Goal: Task Accomplishment & Management: Use online tool/utility

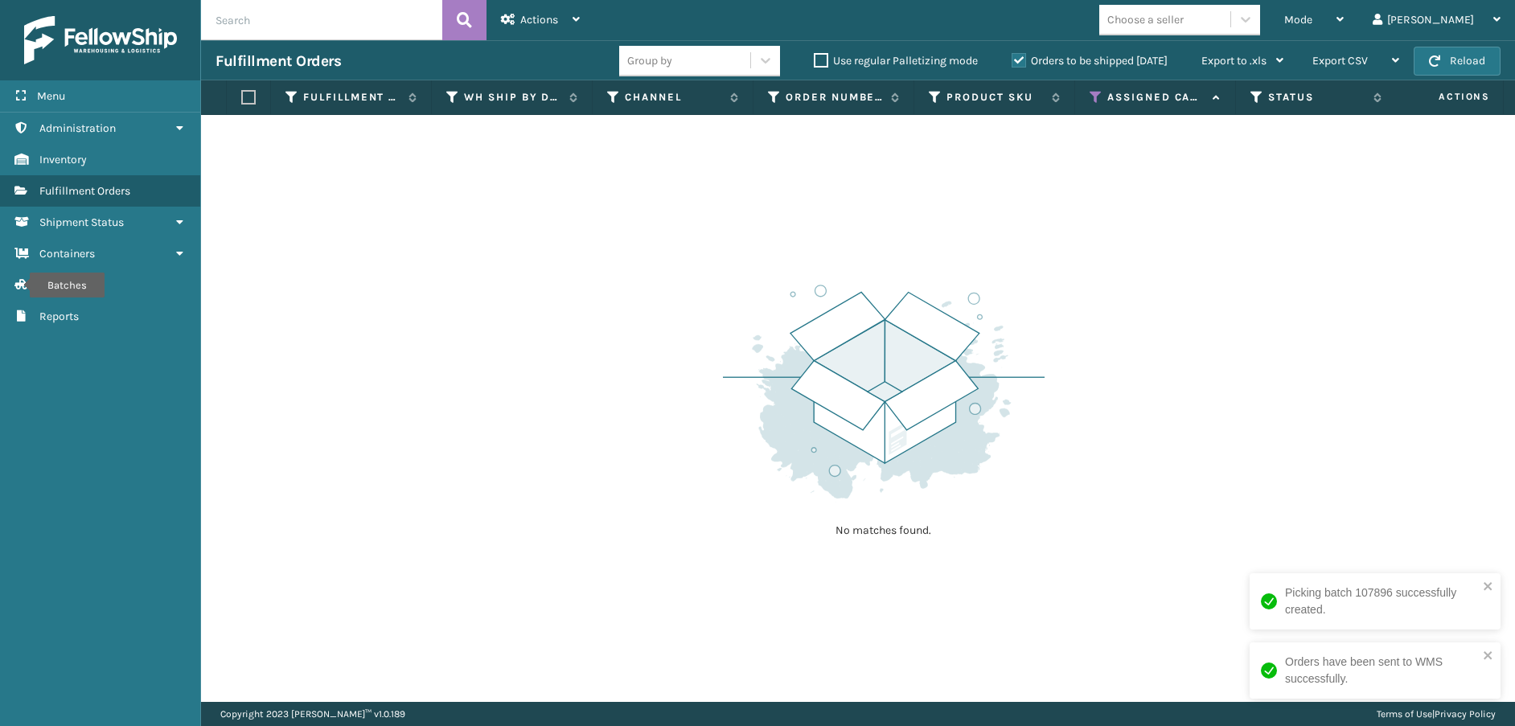
click at [1095, 100] on icon at bounding box center [1096, 97] width 13 height 14
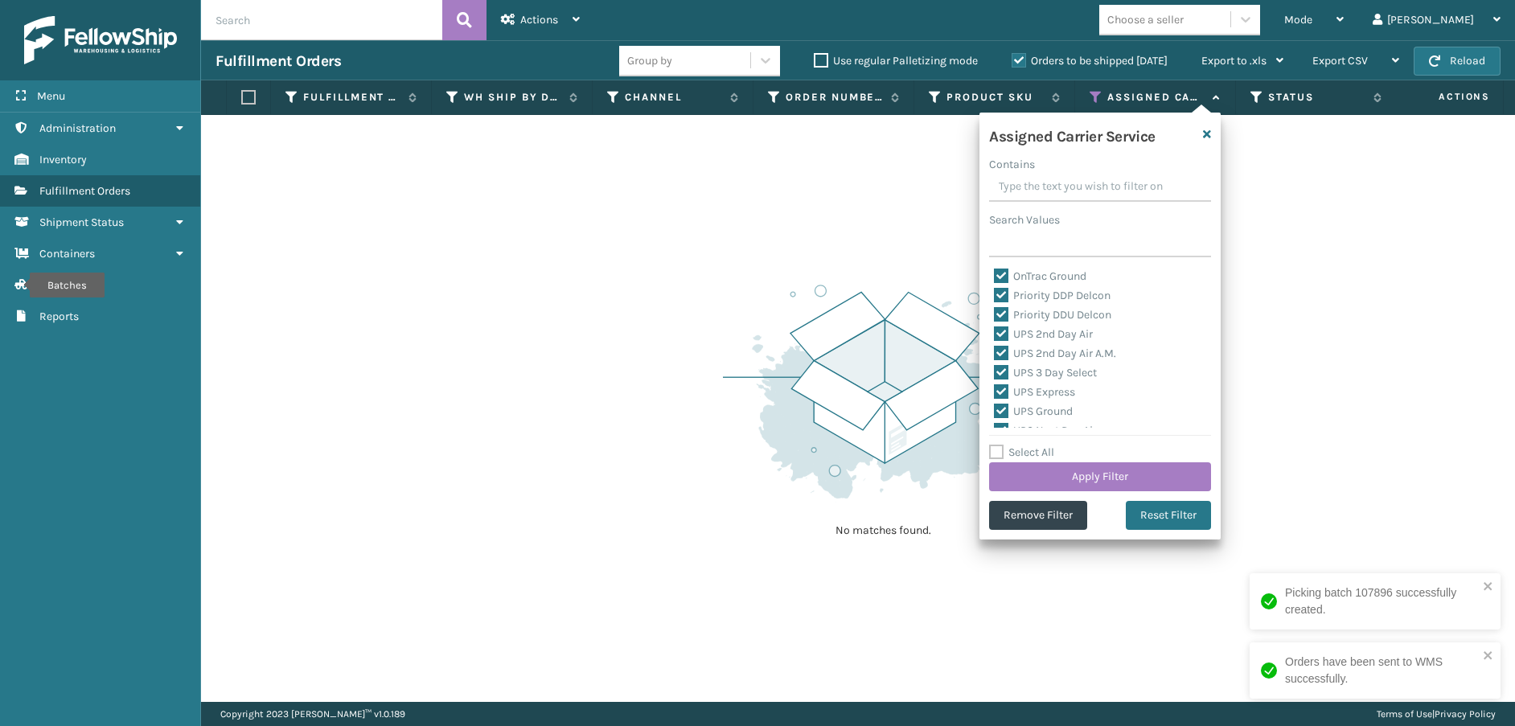
click at [998, 450] on label "Select All" at bounding box center [1021, 453] width 65 height 14
click at [998, 445] on input "Select All" at bounding box center [1109, 444] width 241 height 2
checkbox input "true"
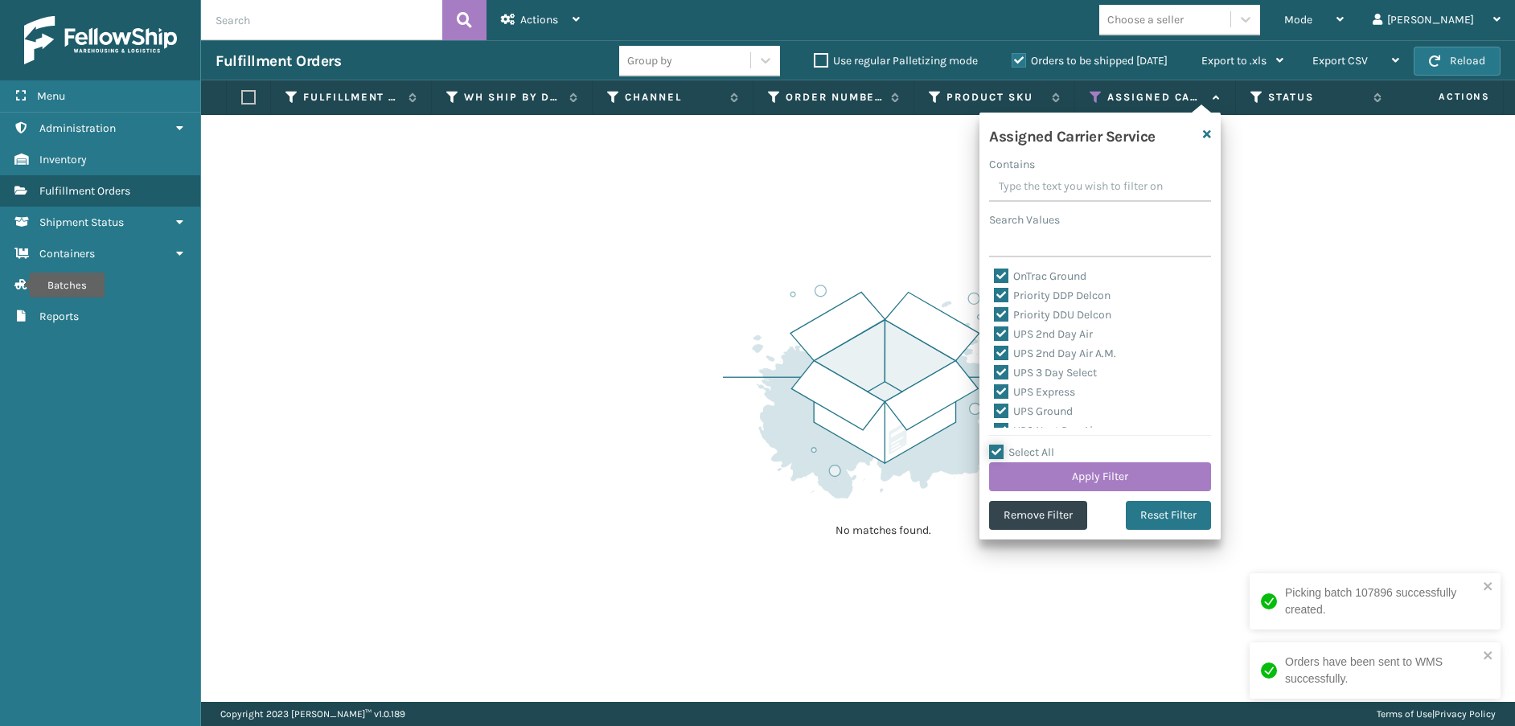
checkbox input "true"
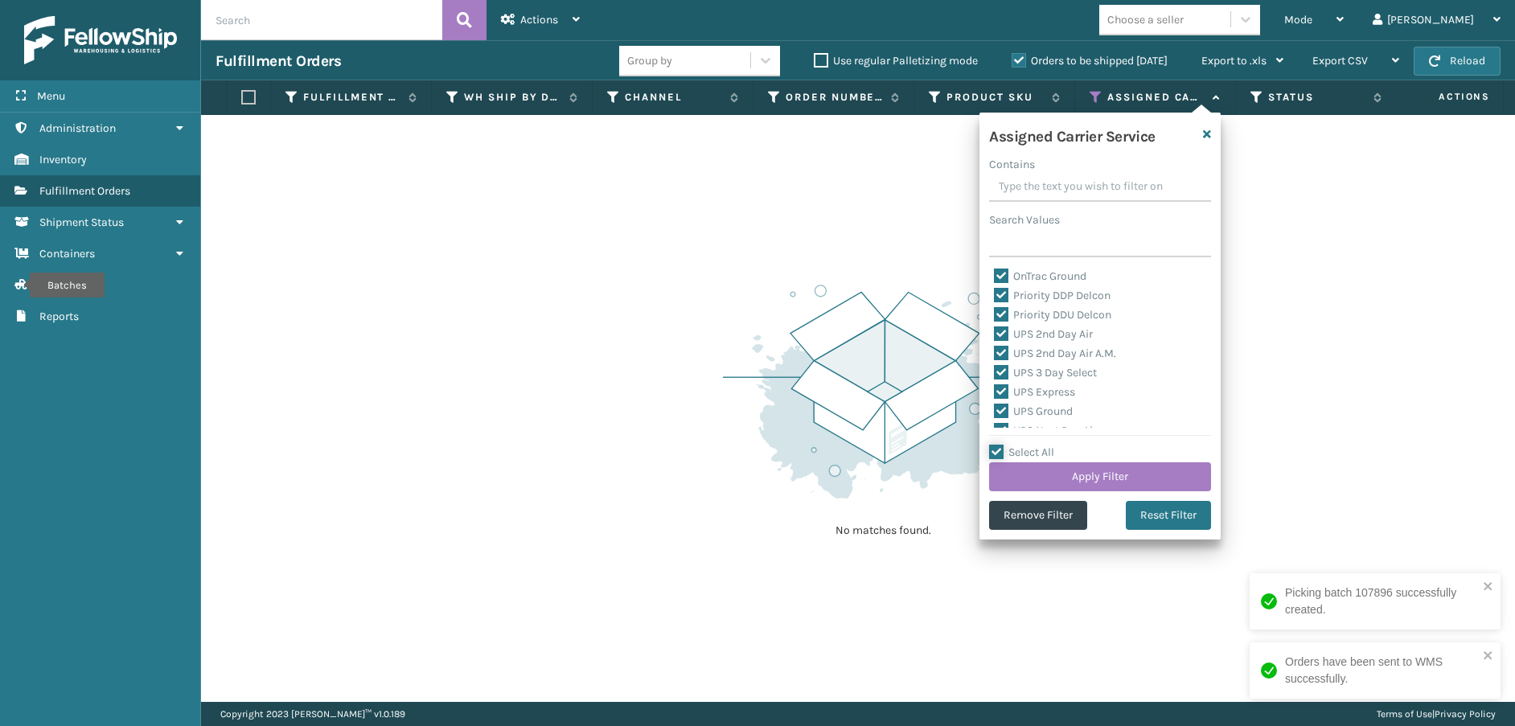
checkbox input "true"
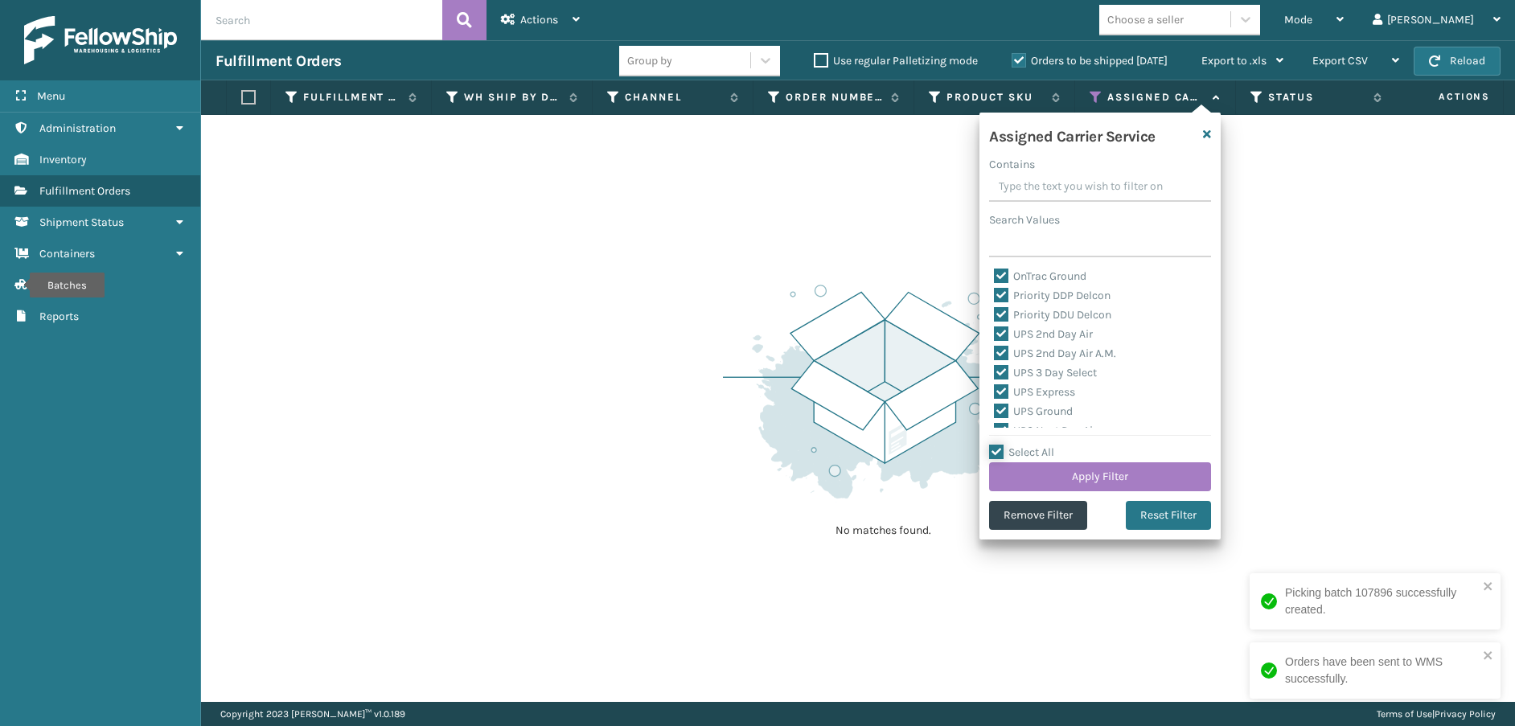
checkbox input "true"
click at [992, 447] on label "Select All" at bounding box center [1021, 453] width 65 height 14
click at [992, 445] on input "Select All" at bounding box center [1109, 444] width 241 height 2
checkbox input "false"
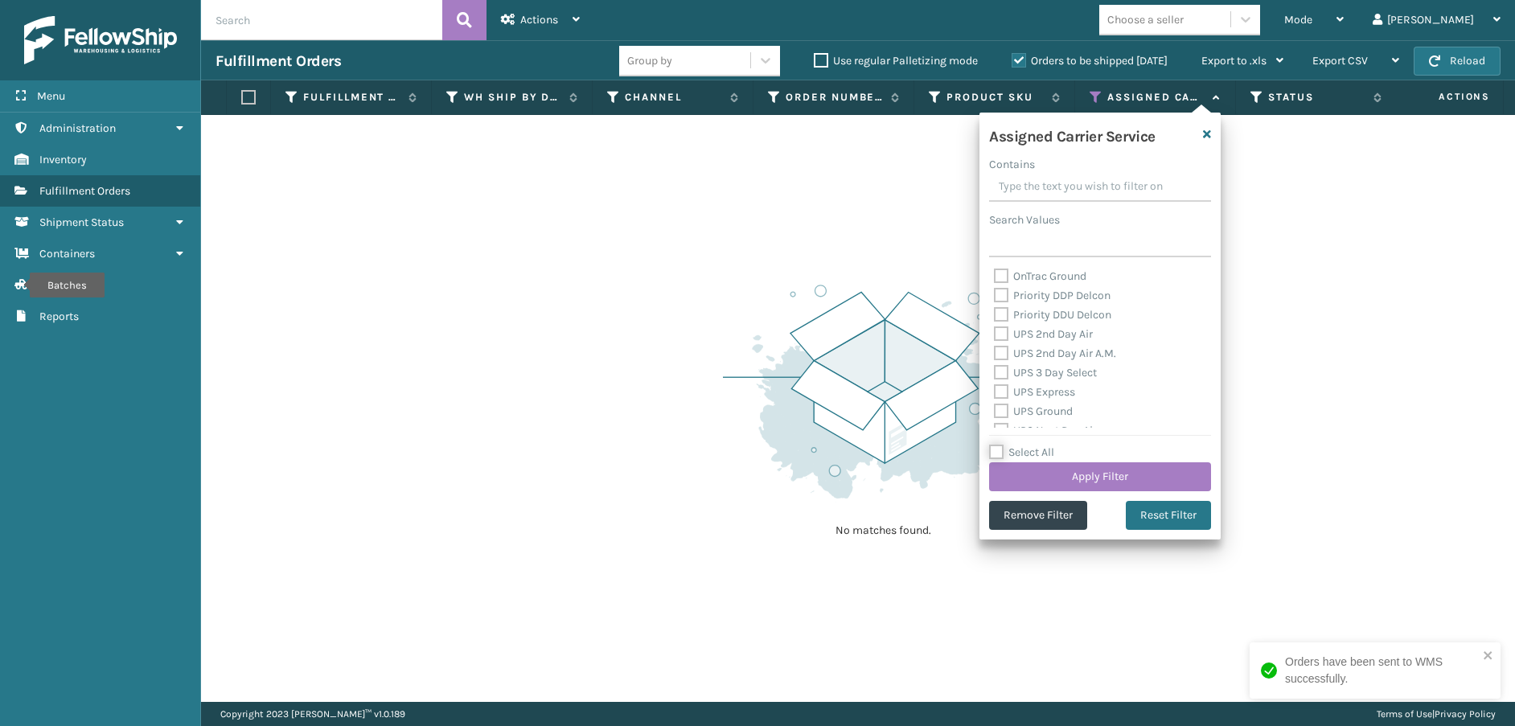
checkbox input "false"
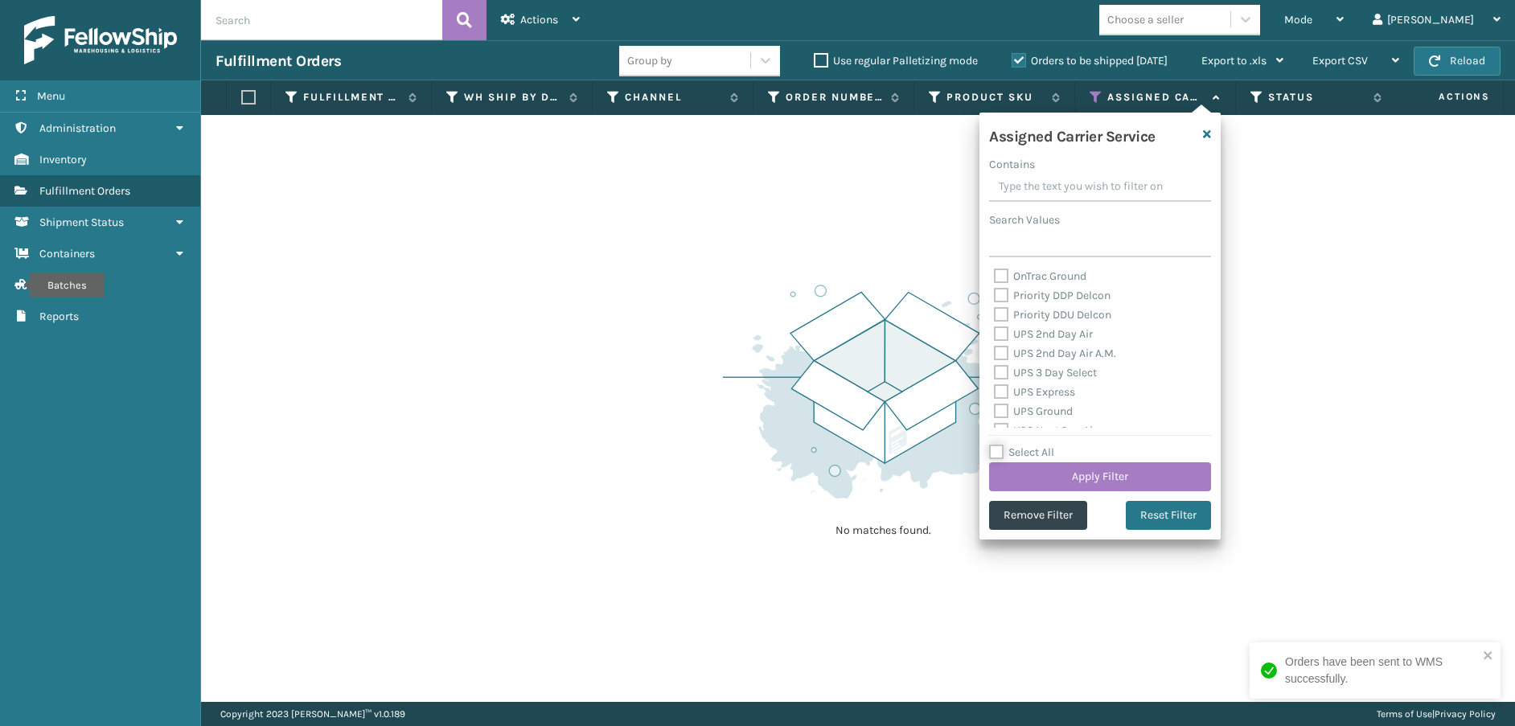
checkbox input "false"
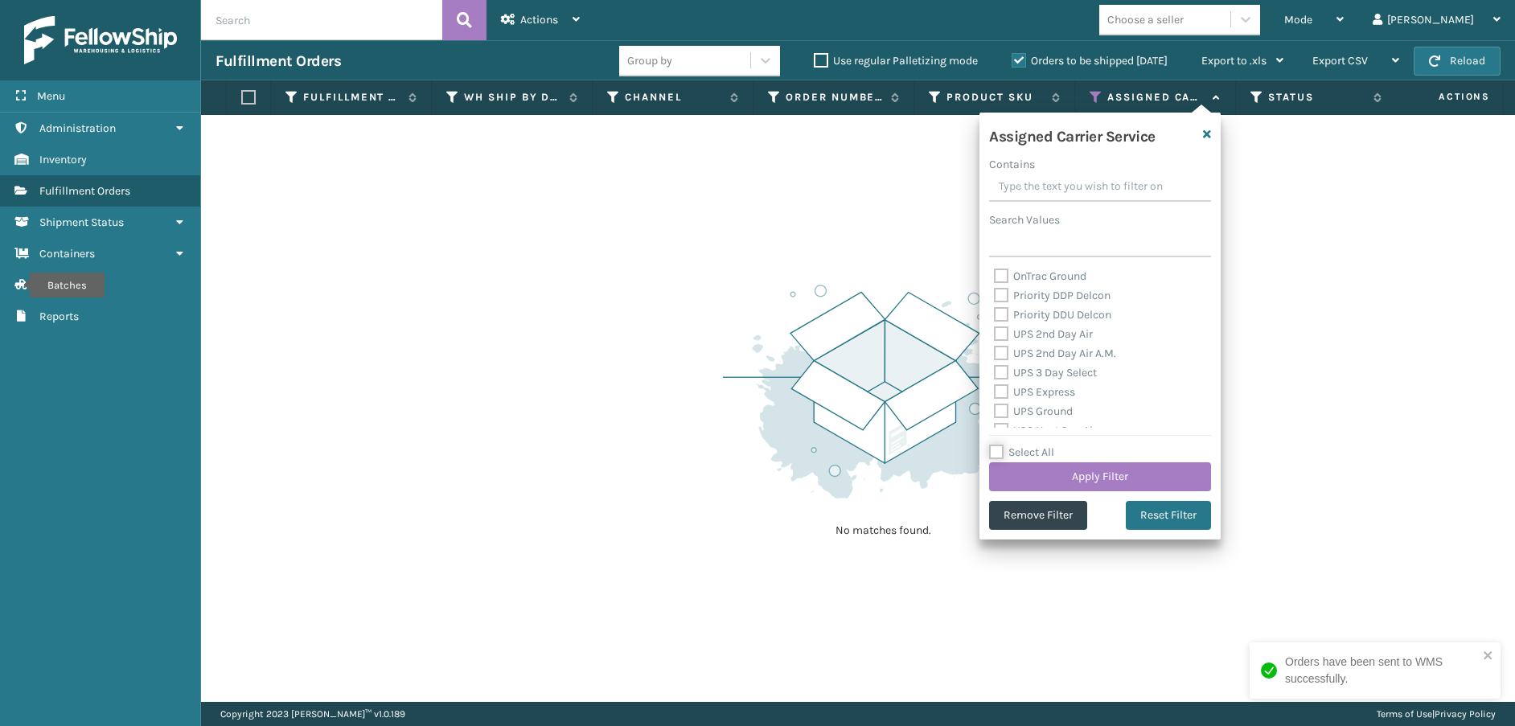
checkbox input "false"
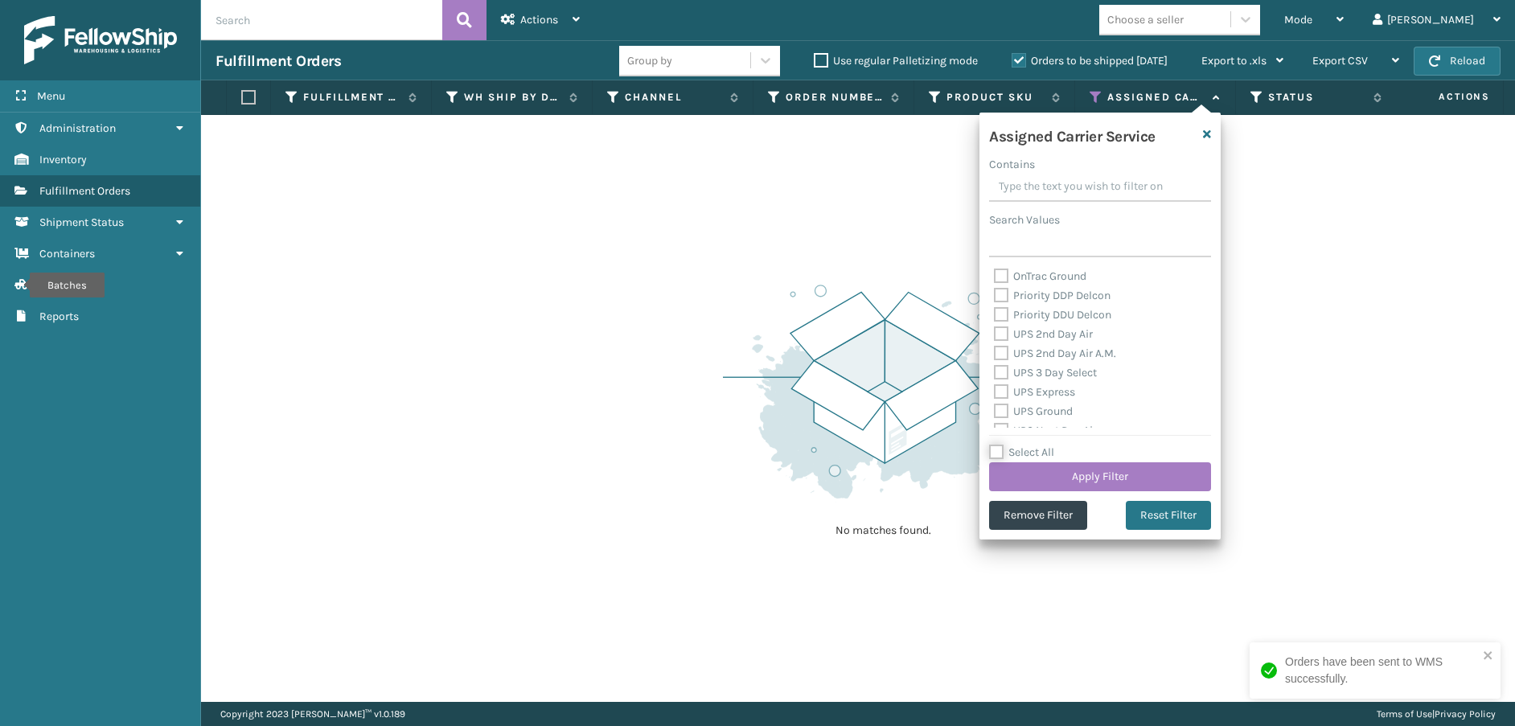
checkbox input "false"
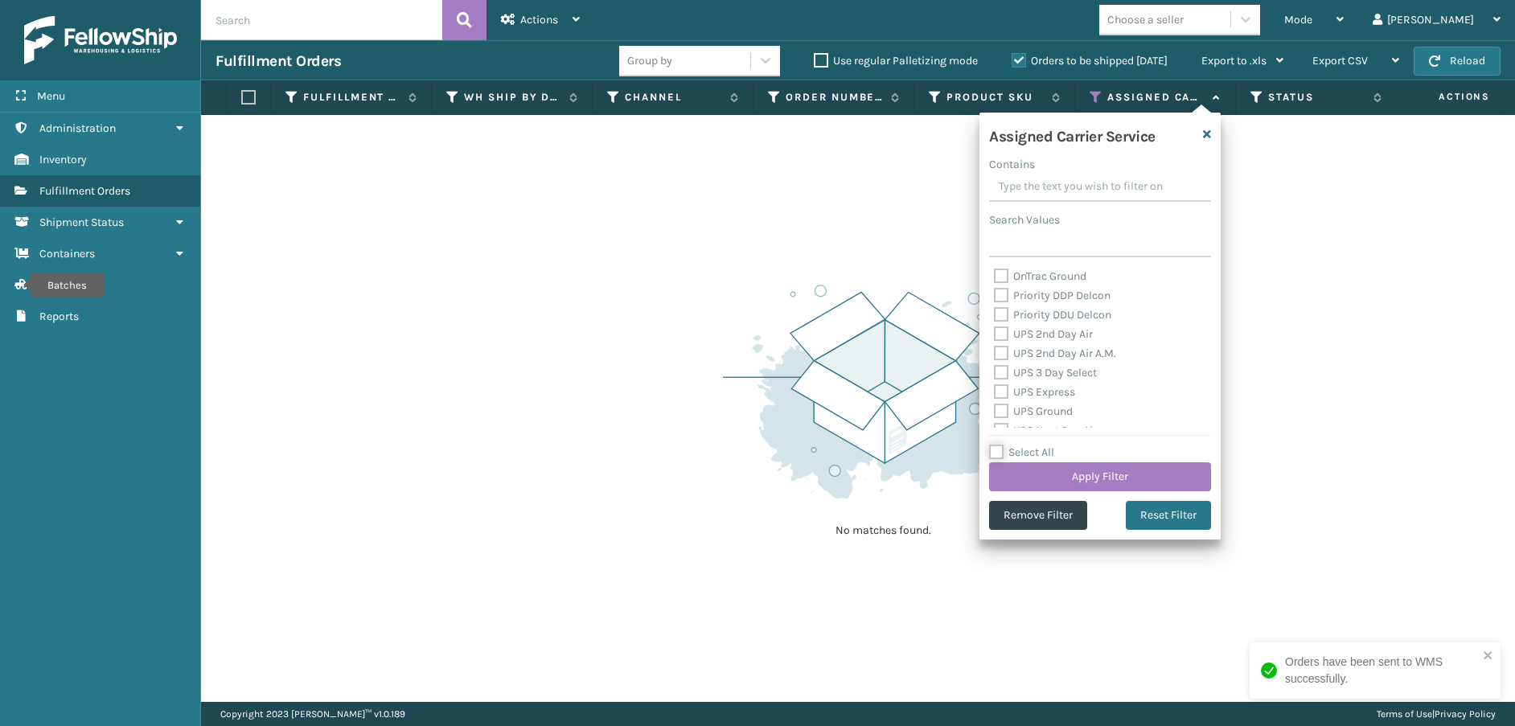
checkbox input "false"
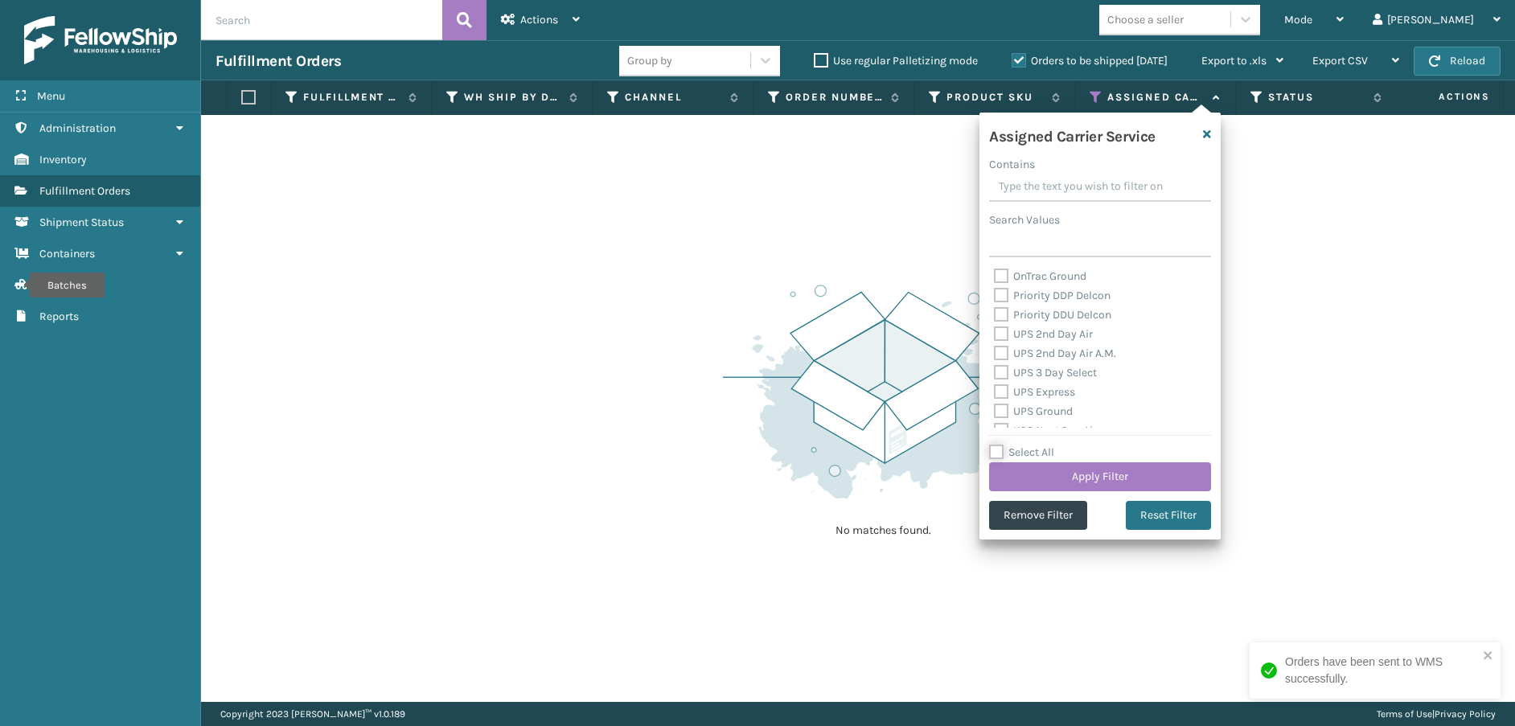
checkbox input "false"
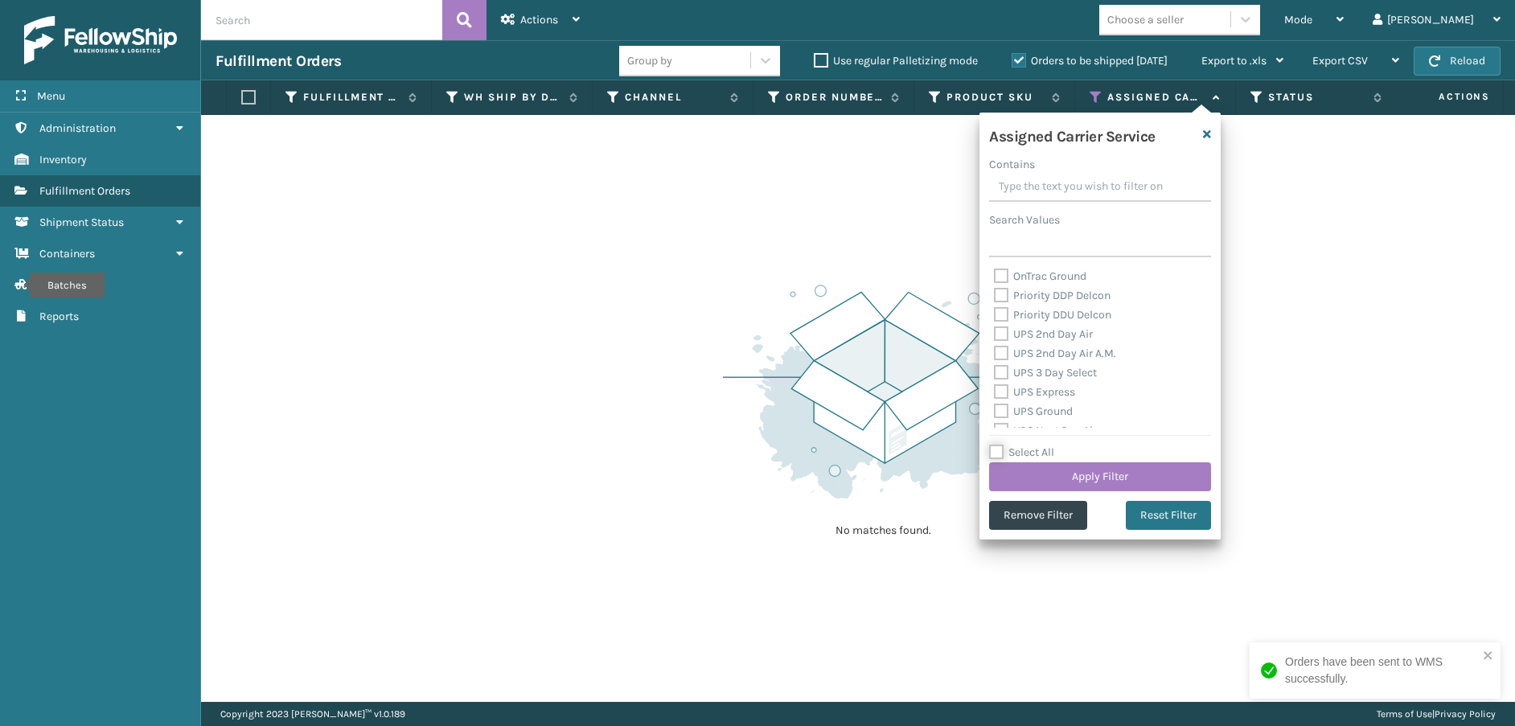
checkbox input "false"
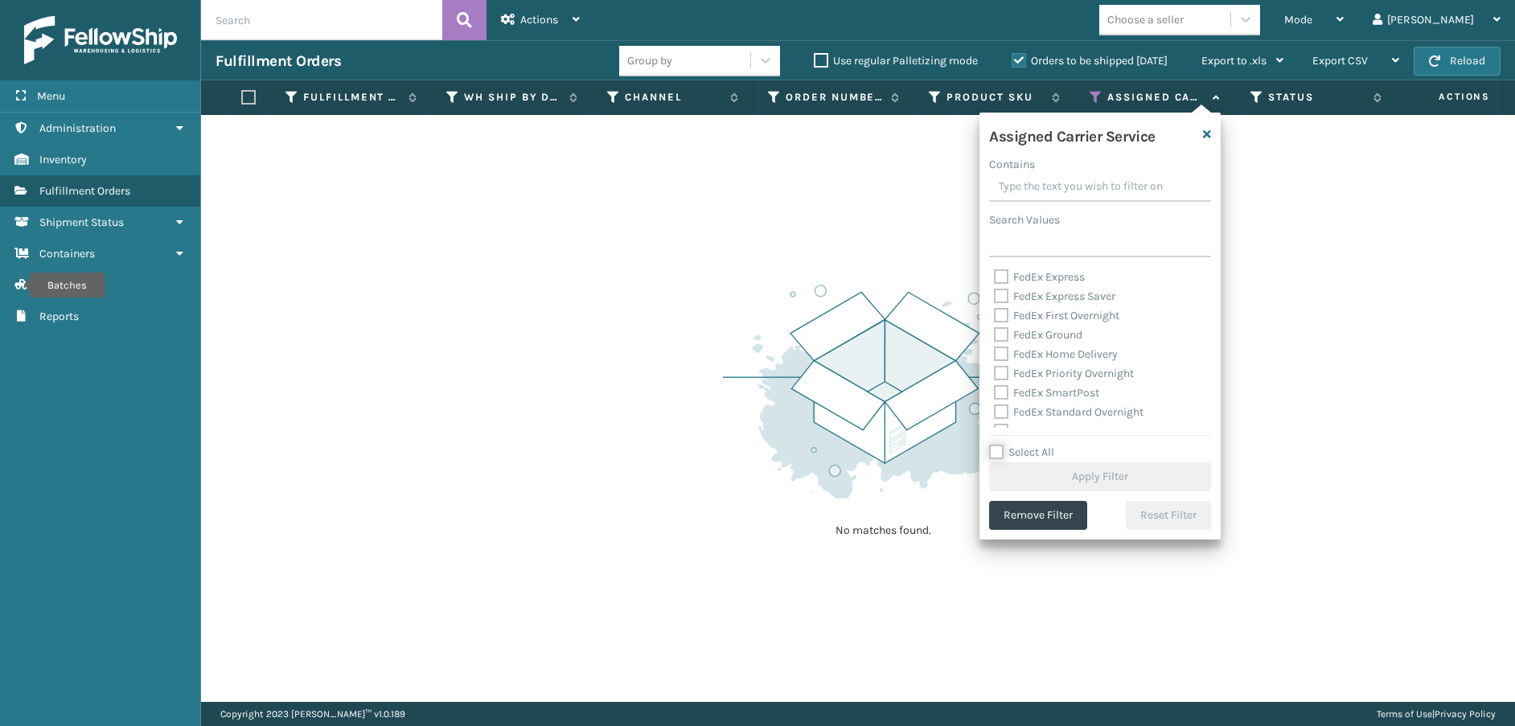
scroll to position [495, 0]
click at [996, 415] on label "LTL" at bounding box center [1011, 418] width 35 height 14
click at [995, 415] on input "LTL" at bounding box center [994, 414] width 1 height 10
checkbox input "true"
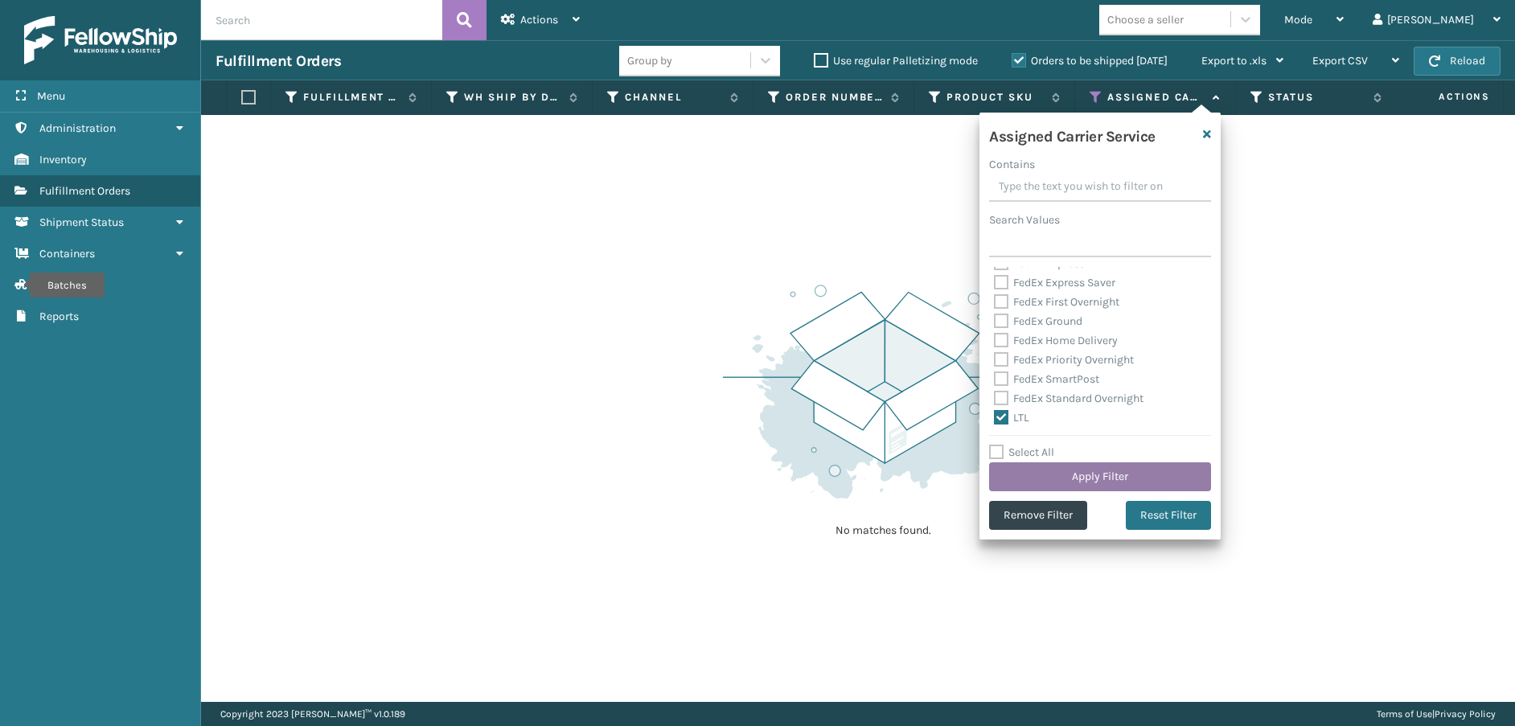
click at [1019, 466] on button "Apply Filter" at bounding box center [1100, 476] width 222 height 29
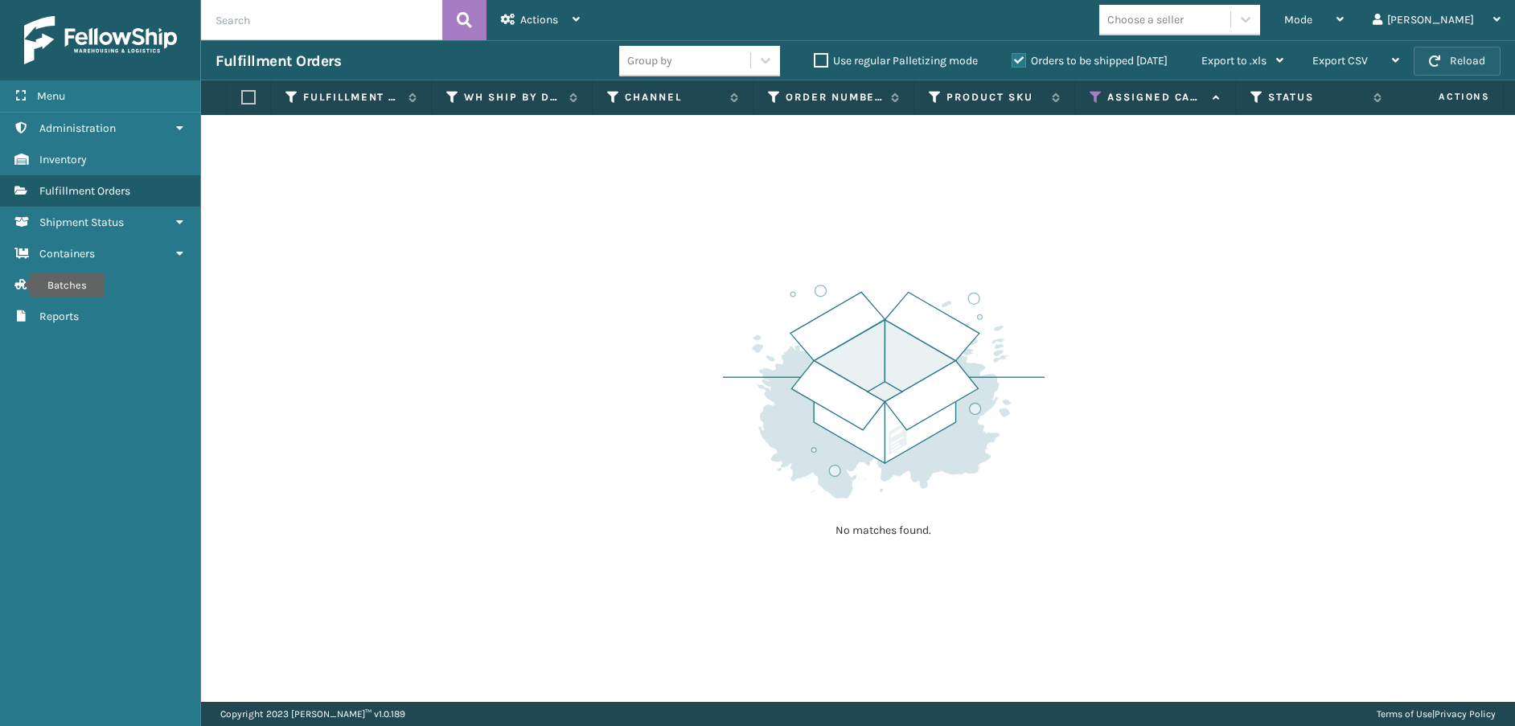
click at [1448, 61] on button "Reload" at bounding box center [1457, 61] width 87 height 29
